Goal: Check status: Check status

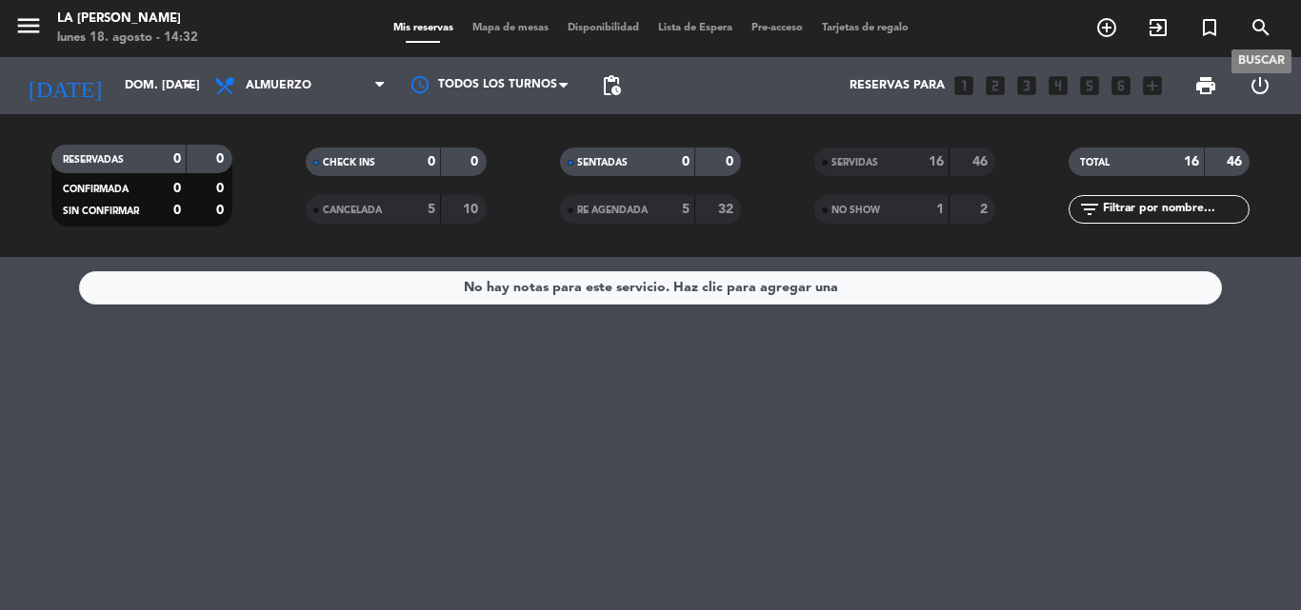
click at [1261, 24] on icon "search" at bounding box center [1260, 27] width 23 height 23
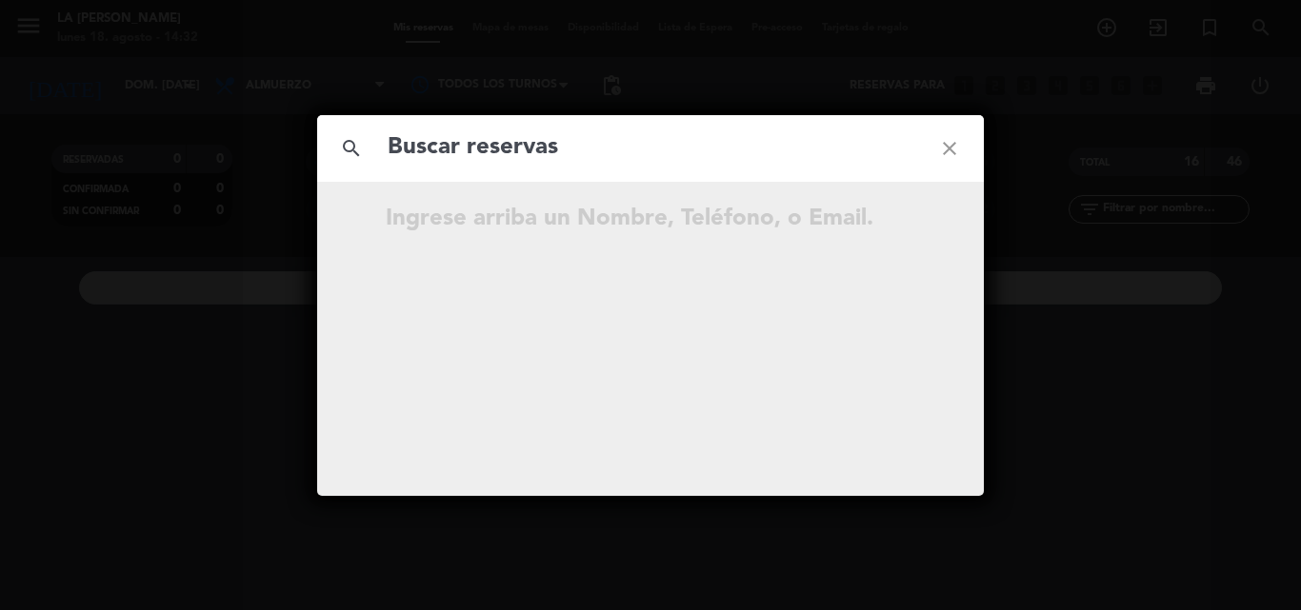
click at [441, 150] on input "text" at bounding box center [650, 148] width 529 height 39
type input "ZlmSt6"
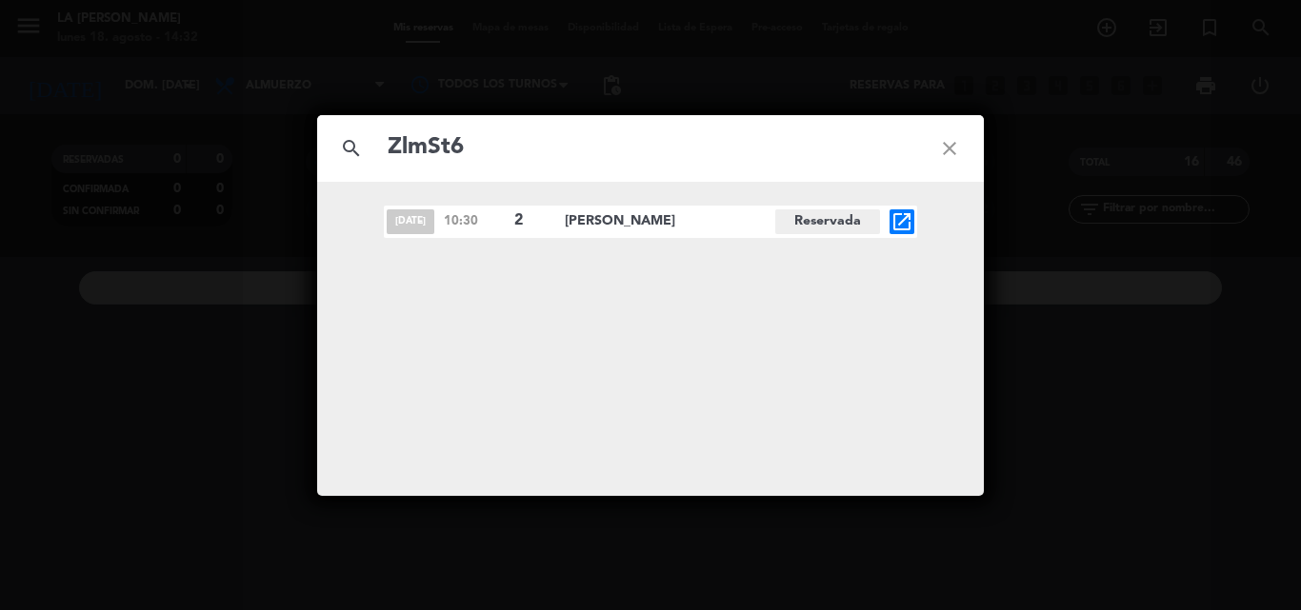
click at [903, 222] on icon "open_in_new" at bounding box center [901, 221] width 23 height 23
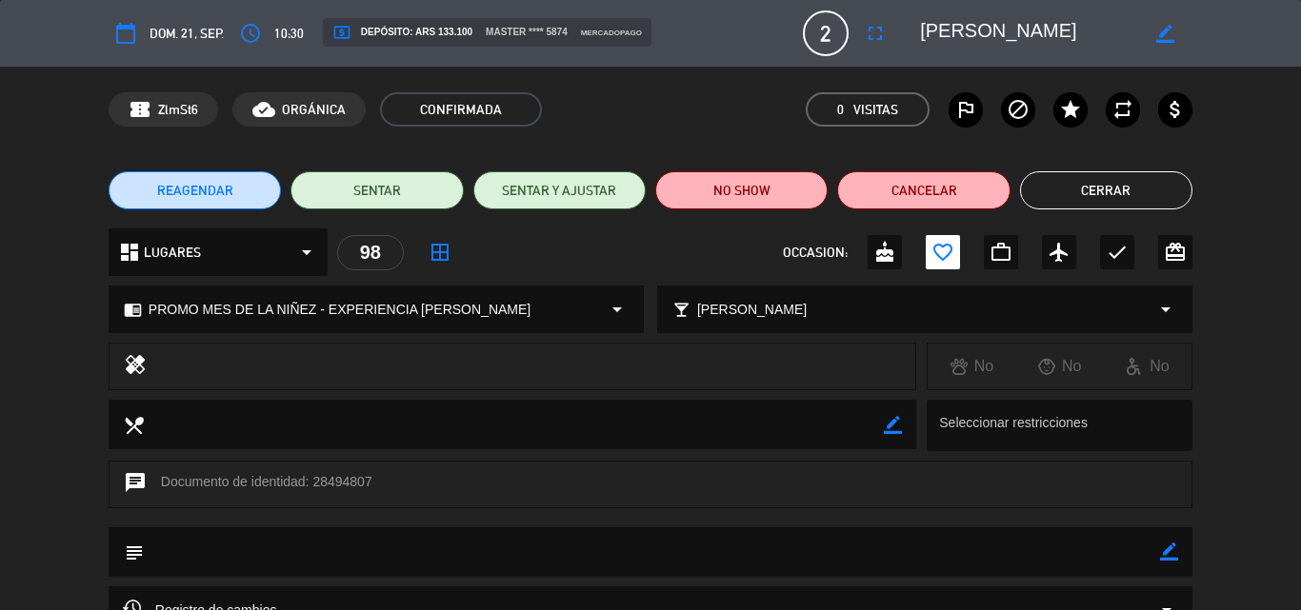
click at [715, 105] on div "confirmation_number ZlmSt6 cloud_done ORGÁNICA CONFIRMADA 0 Visitas outlined_fl…" at bounding box center [650, 109] width 1083 height 34
drag, startPoint x: 315, startPoint y: 480, endPoint x: 368, endPoint y: 478, distance: 53.3
click at [368, 478] on div "chat Documento de identidad: 28494807" at bounding box center [650, 485] width 1083 height 48
copy div "28494807"
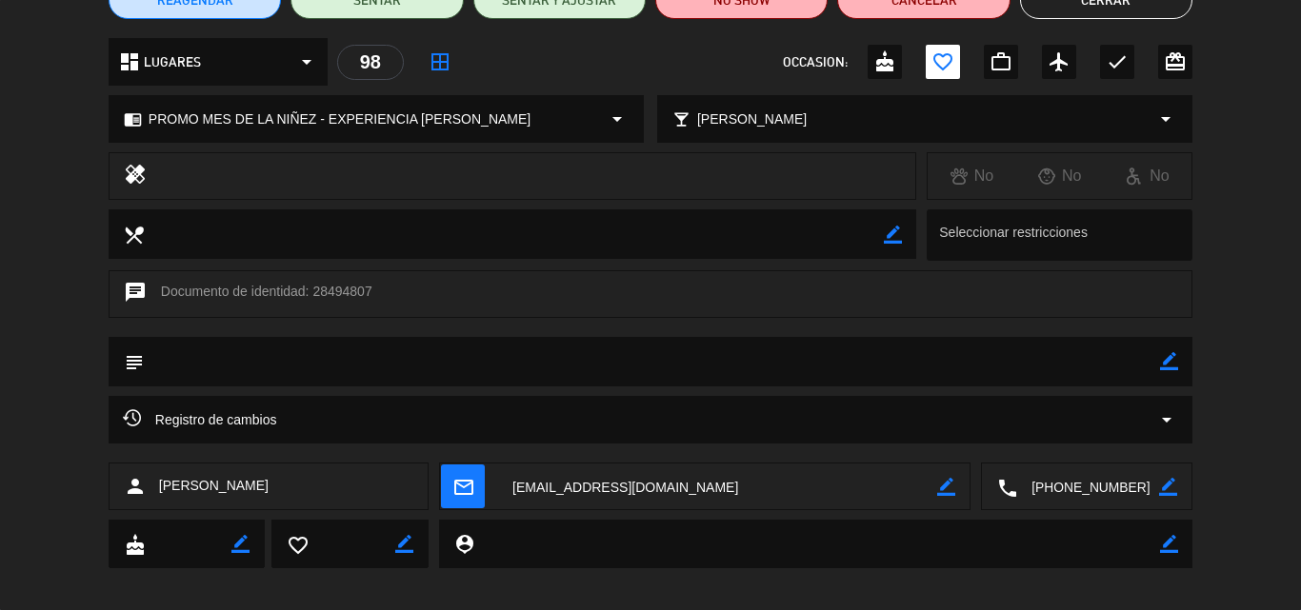
drag, startPoint x: 162, startPoint y: 481, endPoint x: 222, endPoint y: 482, distance: 60.0
click at [245, 483] on span "[PERSON_NAME]" at bounding box center [213, 486] width 109 height 22
copy span "[PERSON_NAME]"
click at [693, 582] on div "calendar_today dom. 21, sep. access_time 10:30 local_atm Depósito: ARS 133.100 …" at bounding box center [650, 305] width 1301 height 610
click at [646, 486] on textarea at bounding box center [717, 488] width 439 height 48
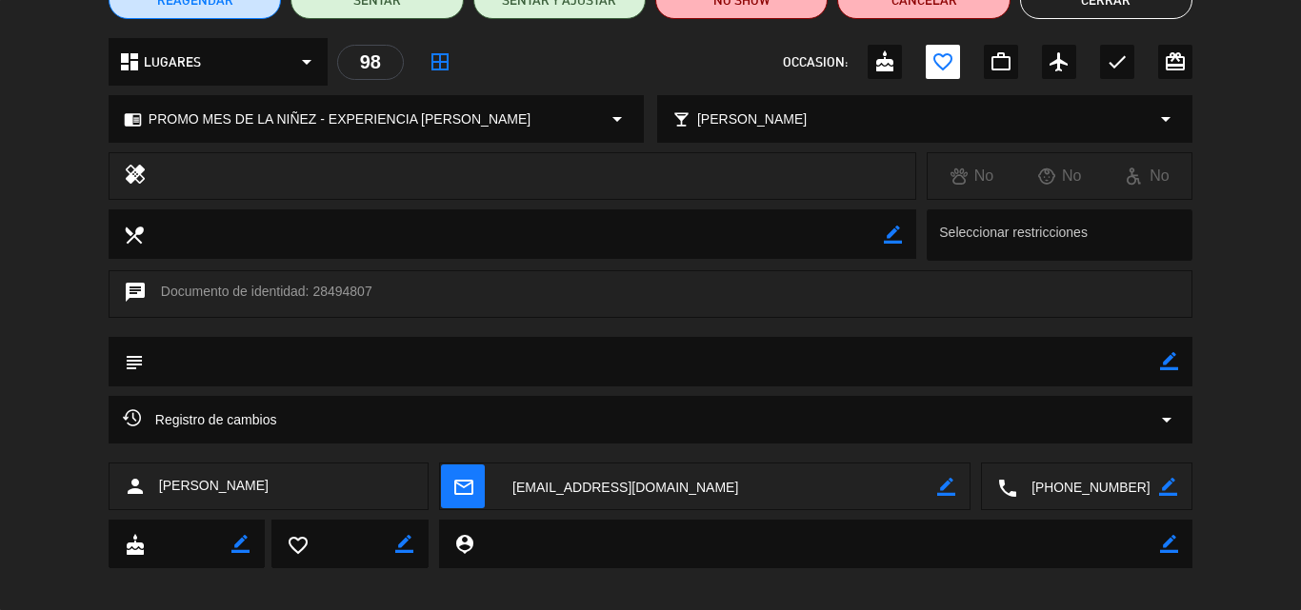
scroll to position [0, 0]
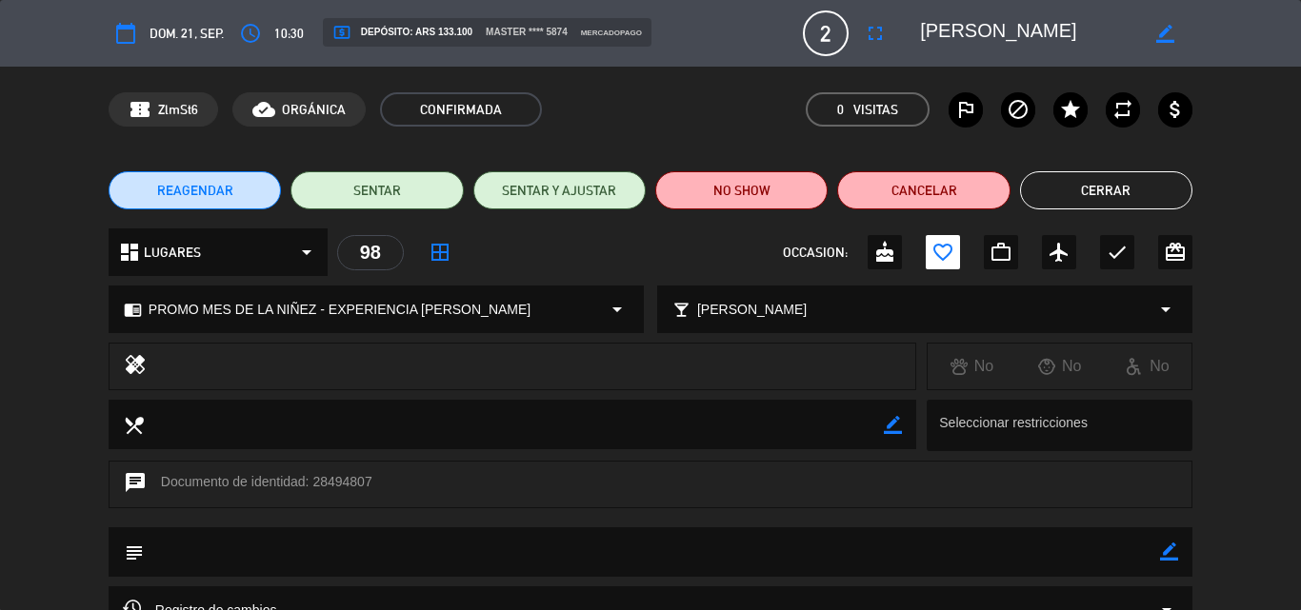
click at [1156, 551] on textarea at bounding box center [652, 551] width 1016 height 49
click at [227, 549] on textarea at bounding box center [652, 551] width 1016 height 49
click at [1175, 547] on icon "border_color" at bounding box center [1169, 552] width 18 height 18
click at [195, 556] on textarea at bounding box center [652, 551] width 1016 height 49
paste textarea "B 0007-00005900"
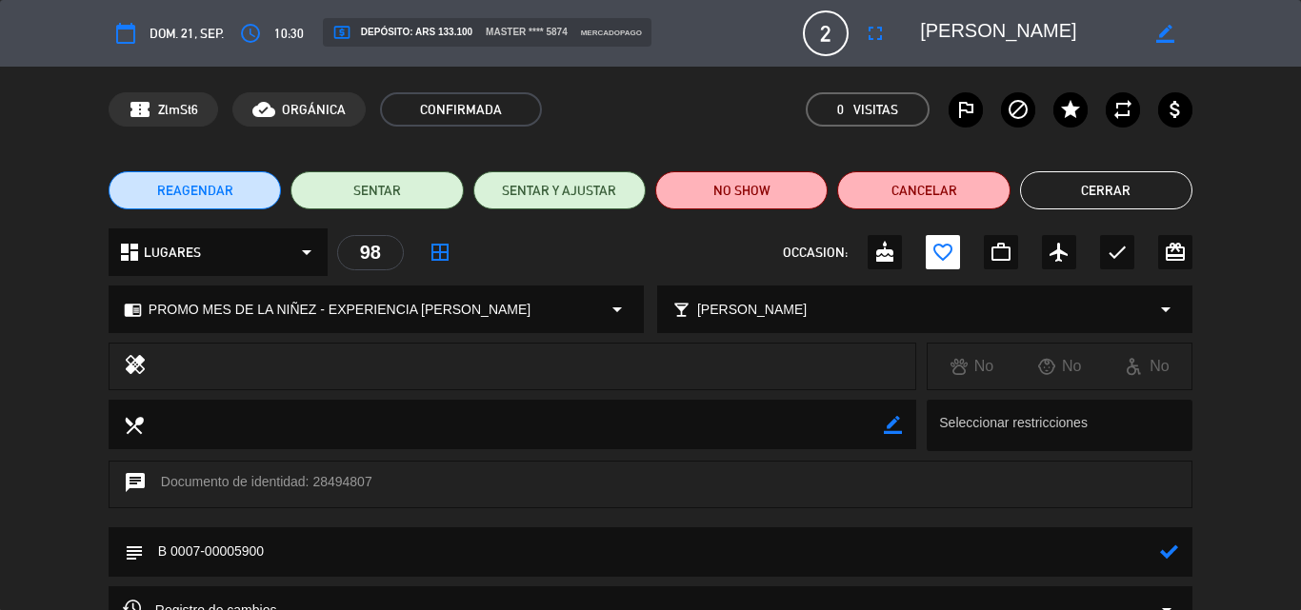
type textarea "B 0007-00005900"
click at [1163, 553] on icon at bounding box center [1169, 552] width 18 height 18
